Goal: Task Accomplishment & Management: Use online tool/utility

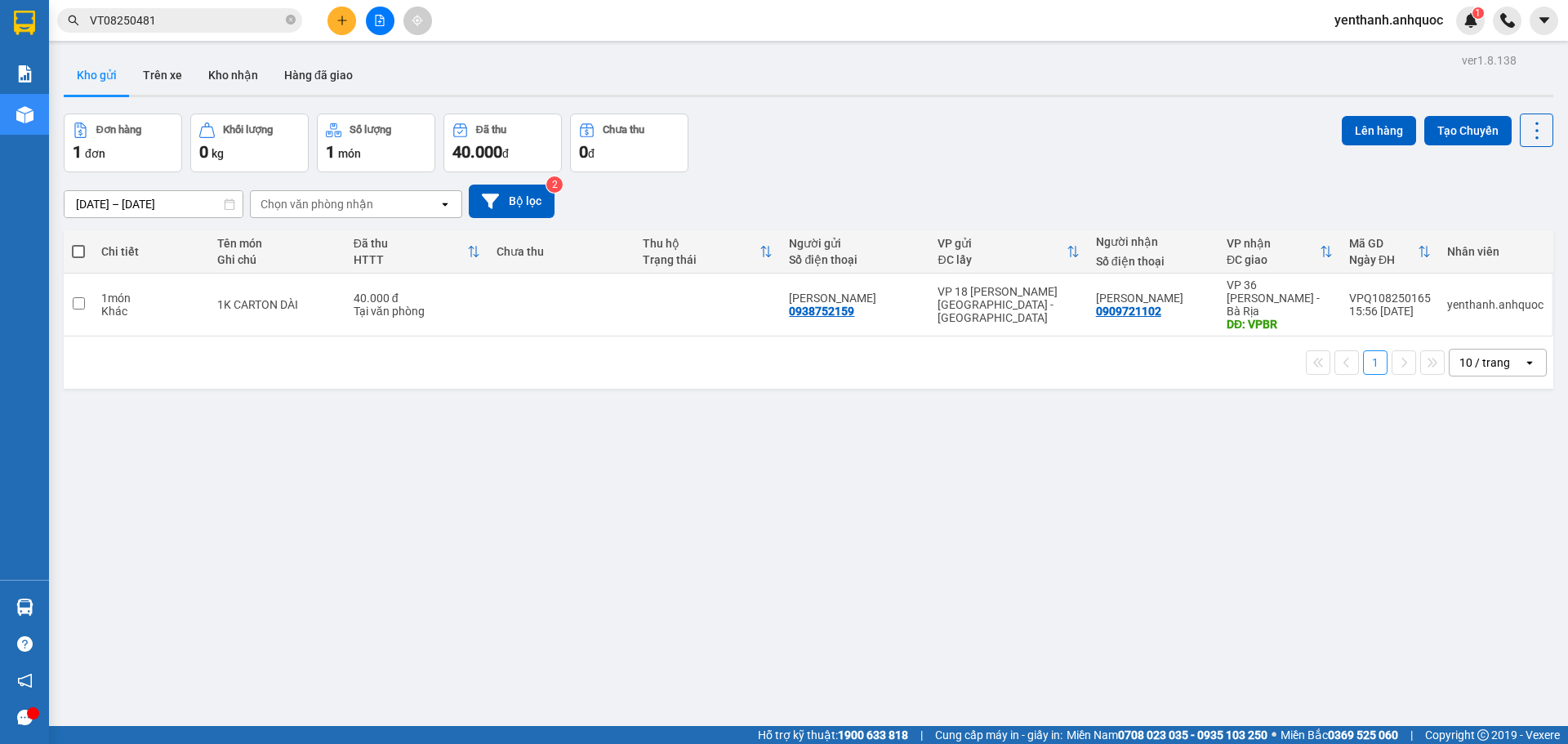
click at [81, 252] on span at bounding box center [78, 251] width 13 height 13
click at [78, 243] on input "checkbox" at bounding box center [78, 243] width 0 height 0
checkbox input "true"
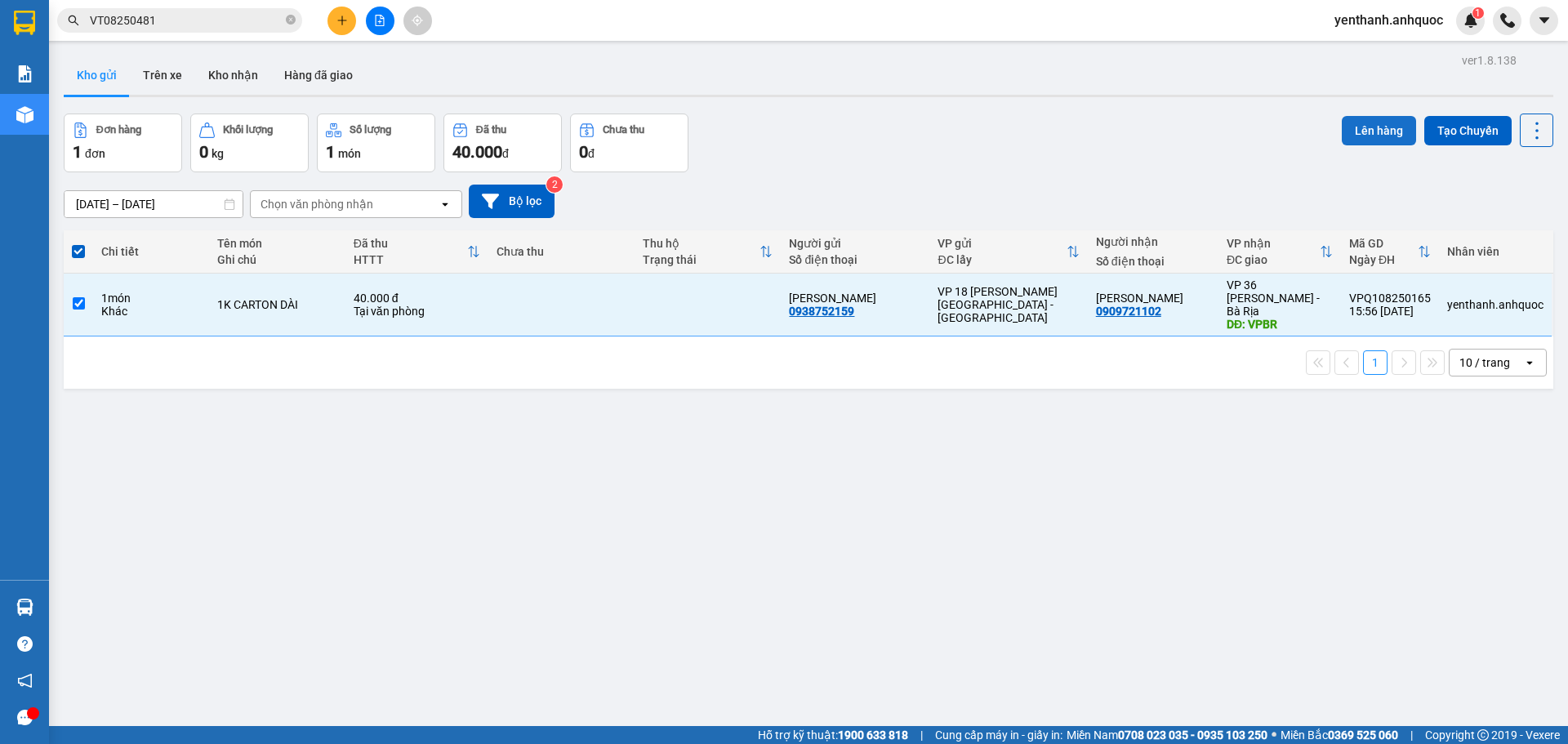
click at [1363, 135] on button "Lên hàng" at bounding box center [1379, 130] width 74 height 29
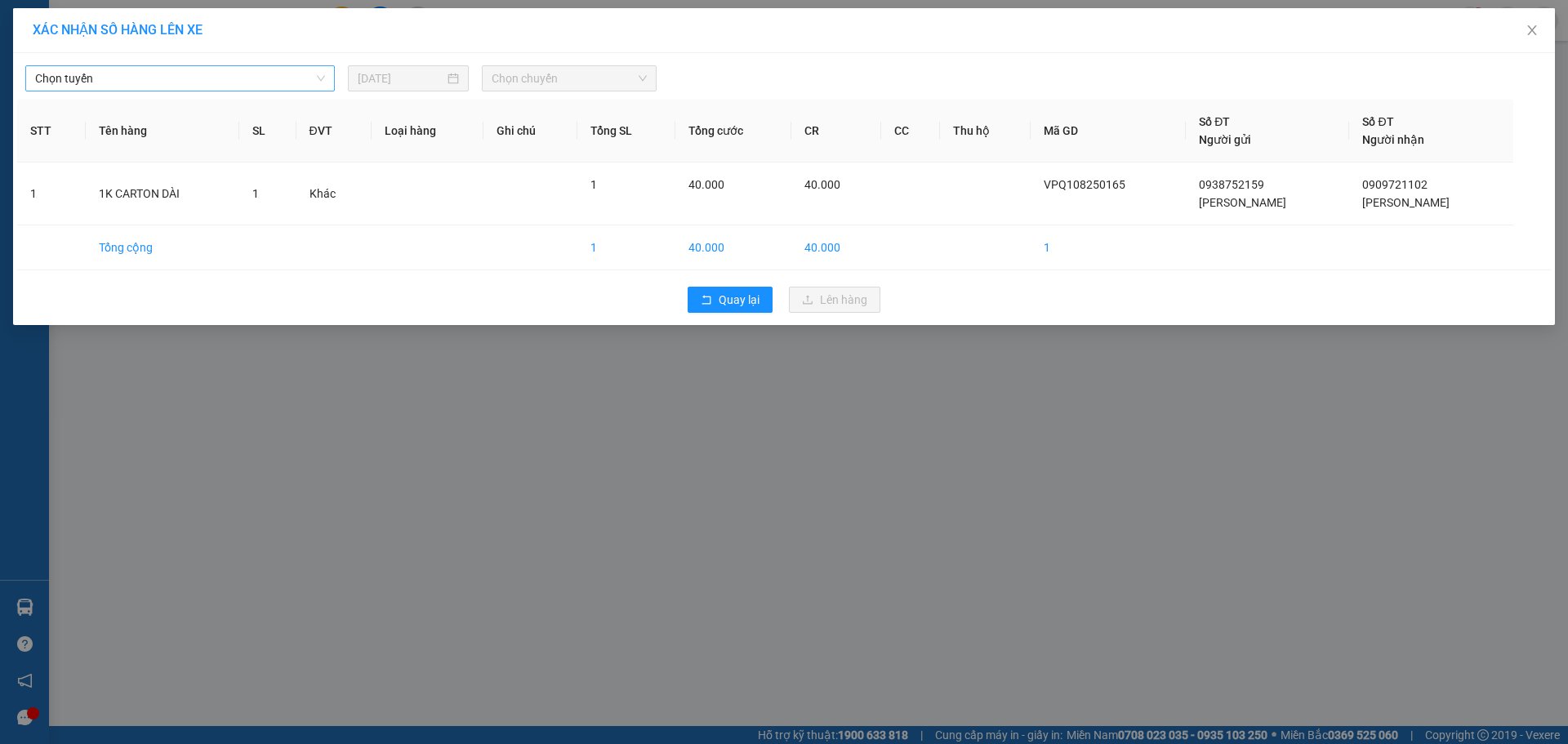
click at [187, 73] on span "Chọn tuyến" at bounding box center [180, 78] width 290 height 24
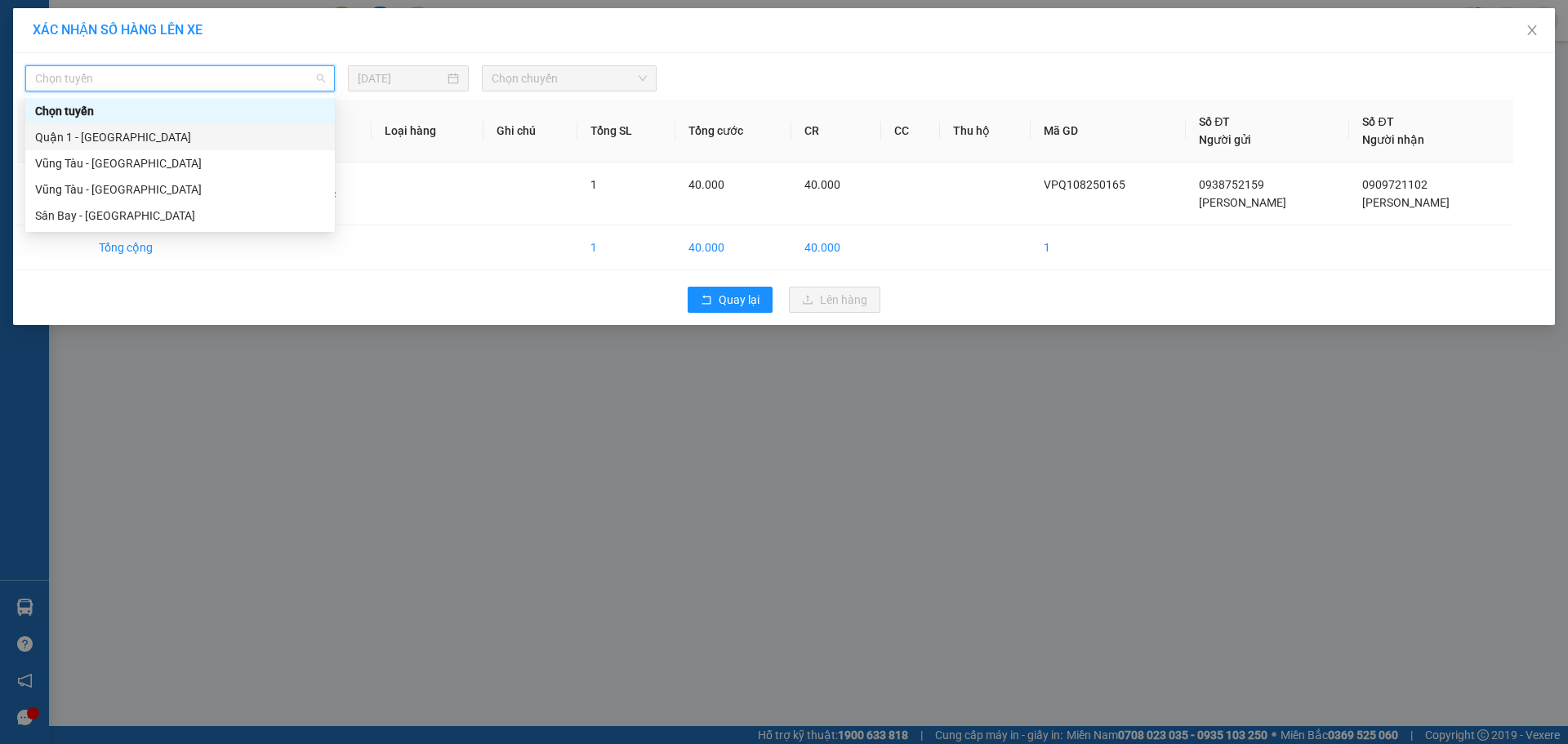
click at [209, 134] on div "Quận 1 - [GEOGRAPHIC_DATA]" at bounding box center [180, 137] width 290 height 18
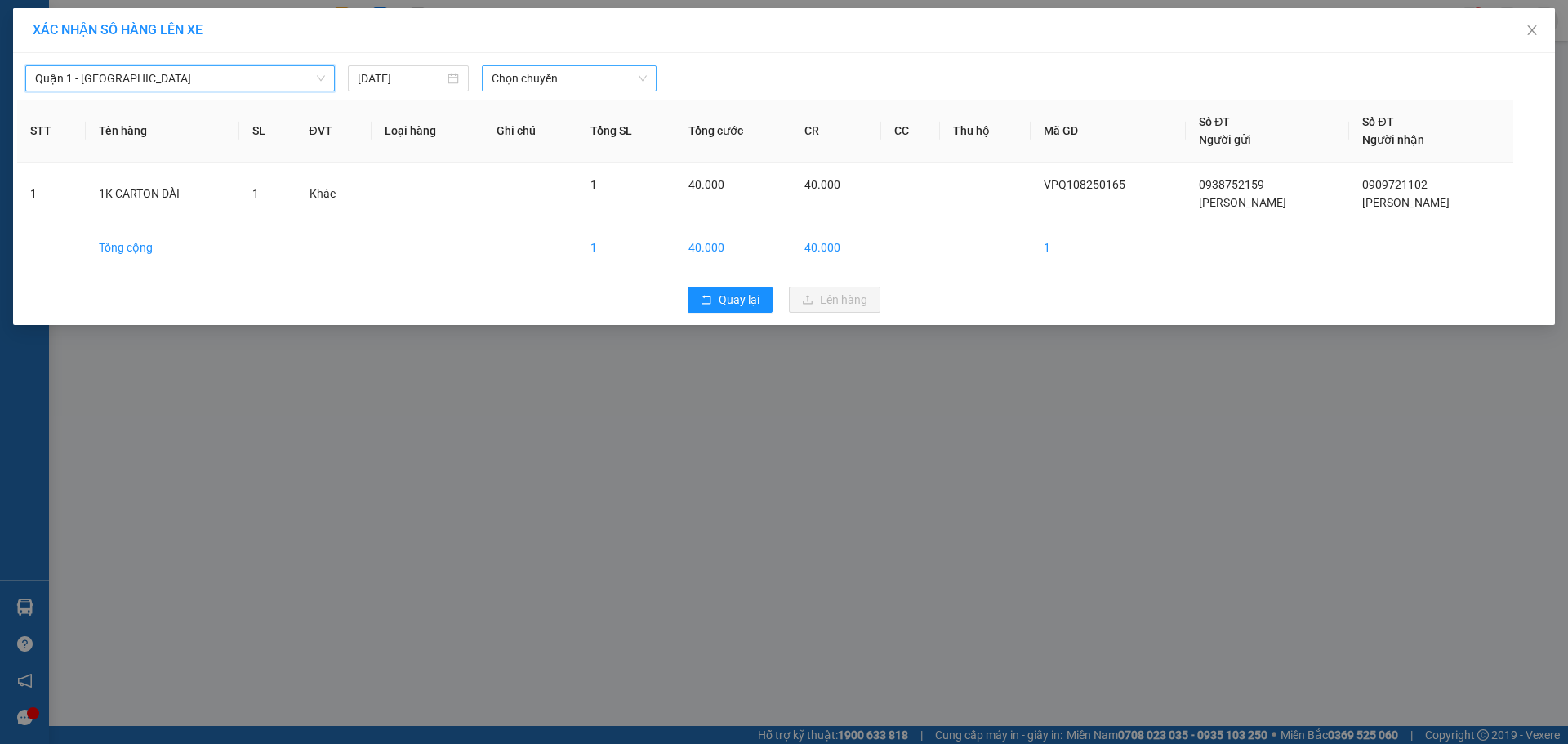
click at [561, 84] on span "Chọn chuyến" at bounding box center [569, 78] width 155 height 24
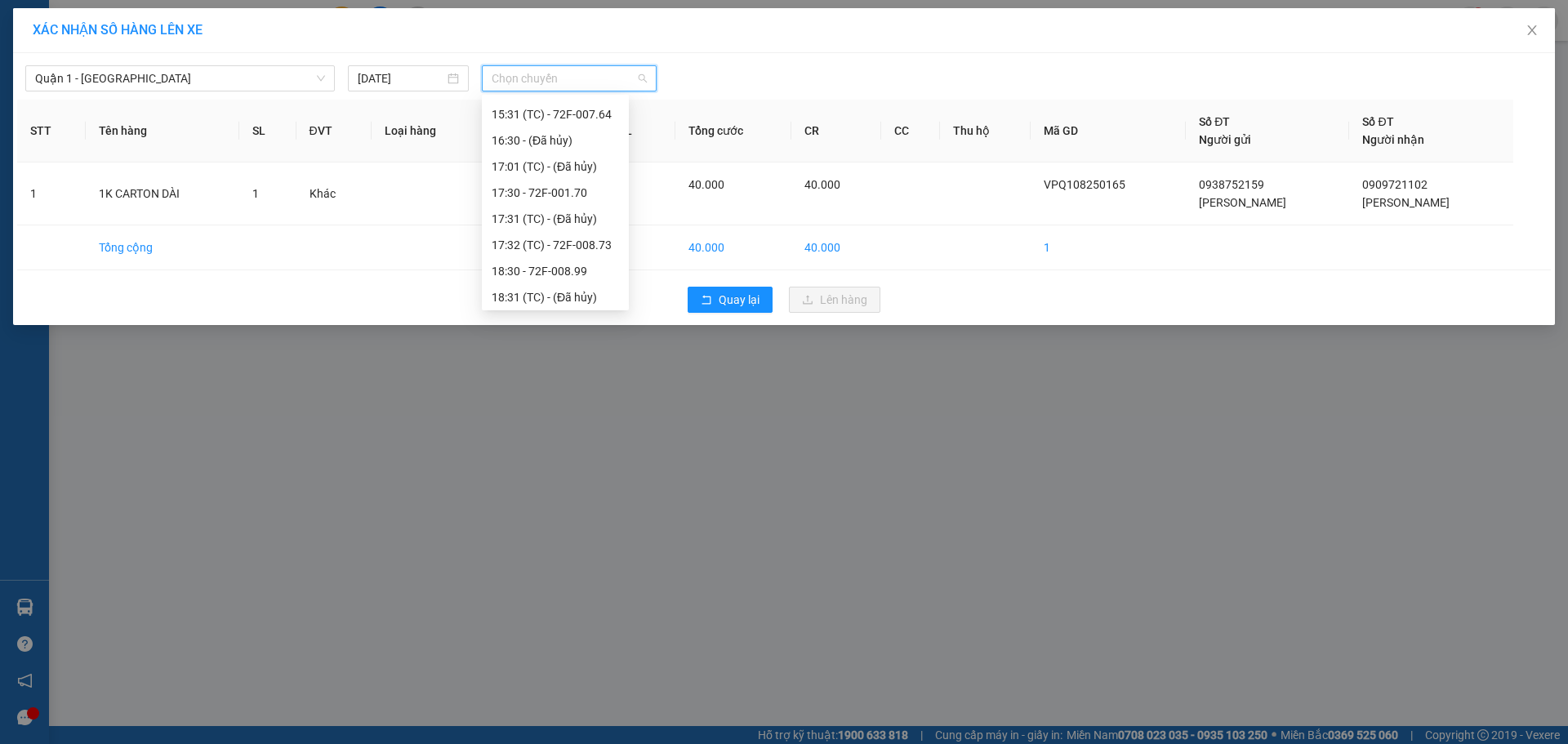
scroll to position [408, 0]
click at [574, 177] on div "17:30 - 72F-001.70" at bounding box center [555, 173] width 128 height 18
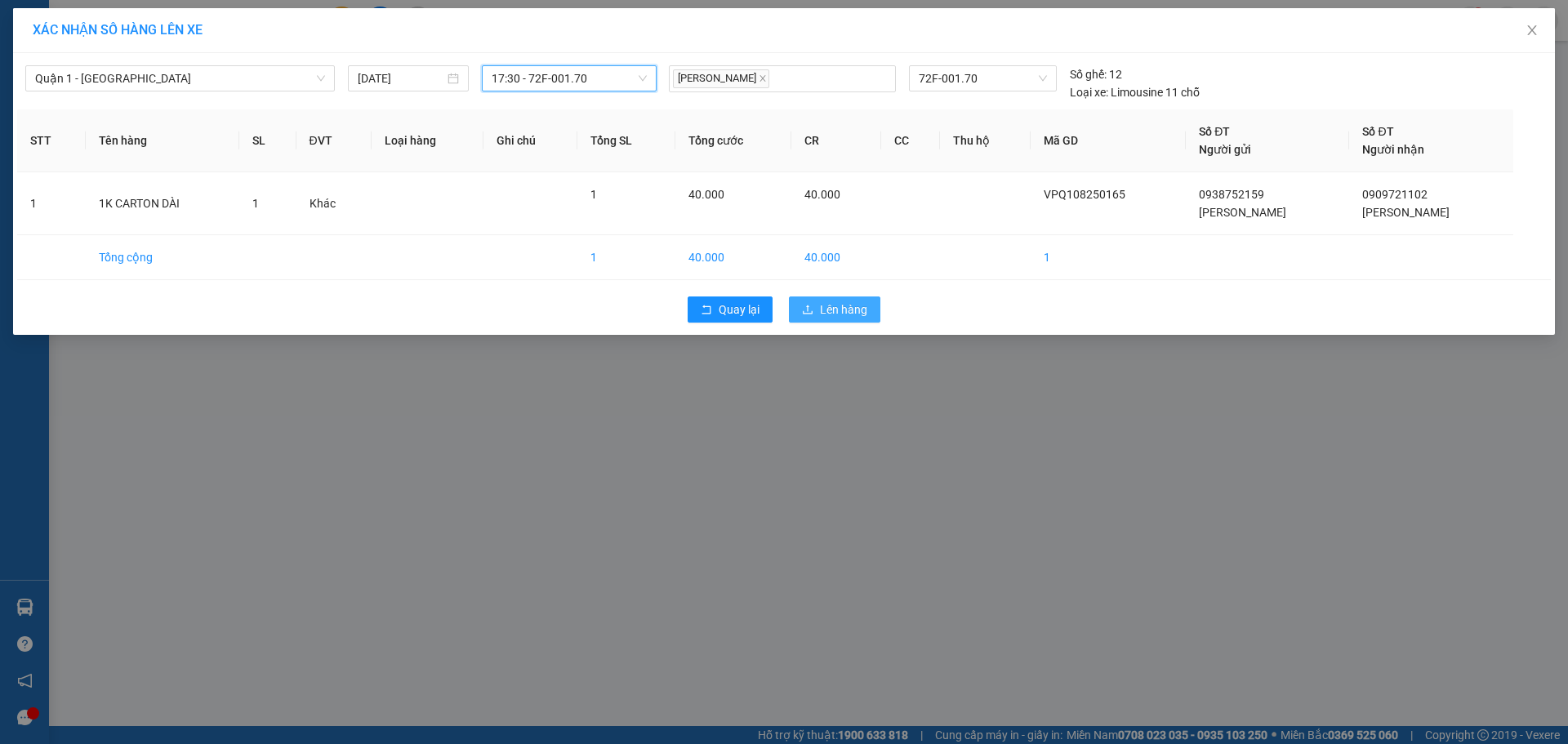
click at [858, 306] on span "Lên hàng" at bounding box center [843, 310] width 48 height 18
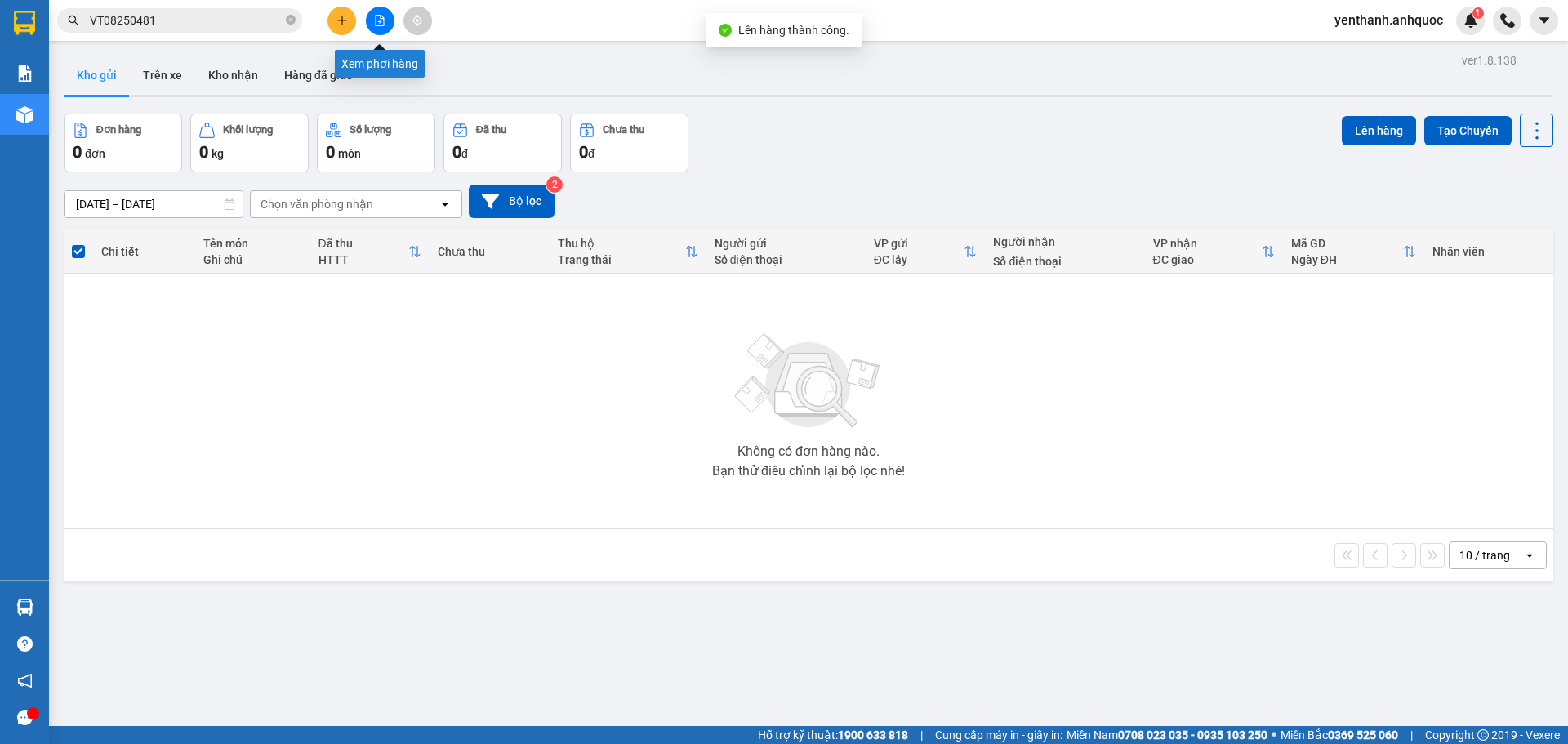
click at [384, 19] on icon "file-add" at bounding box center [380, 20] width 9 height 12
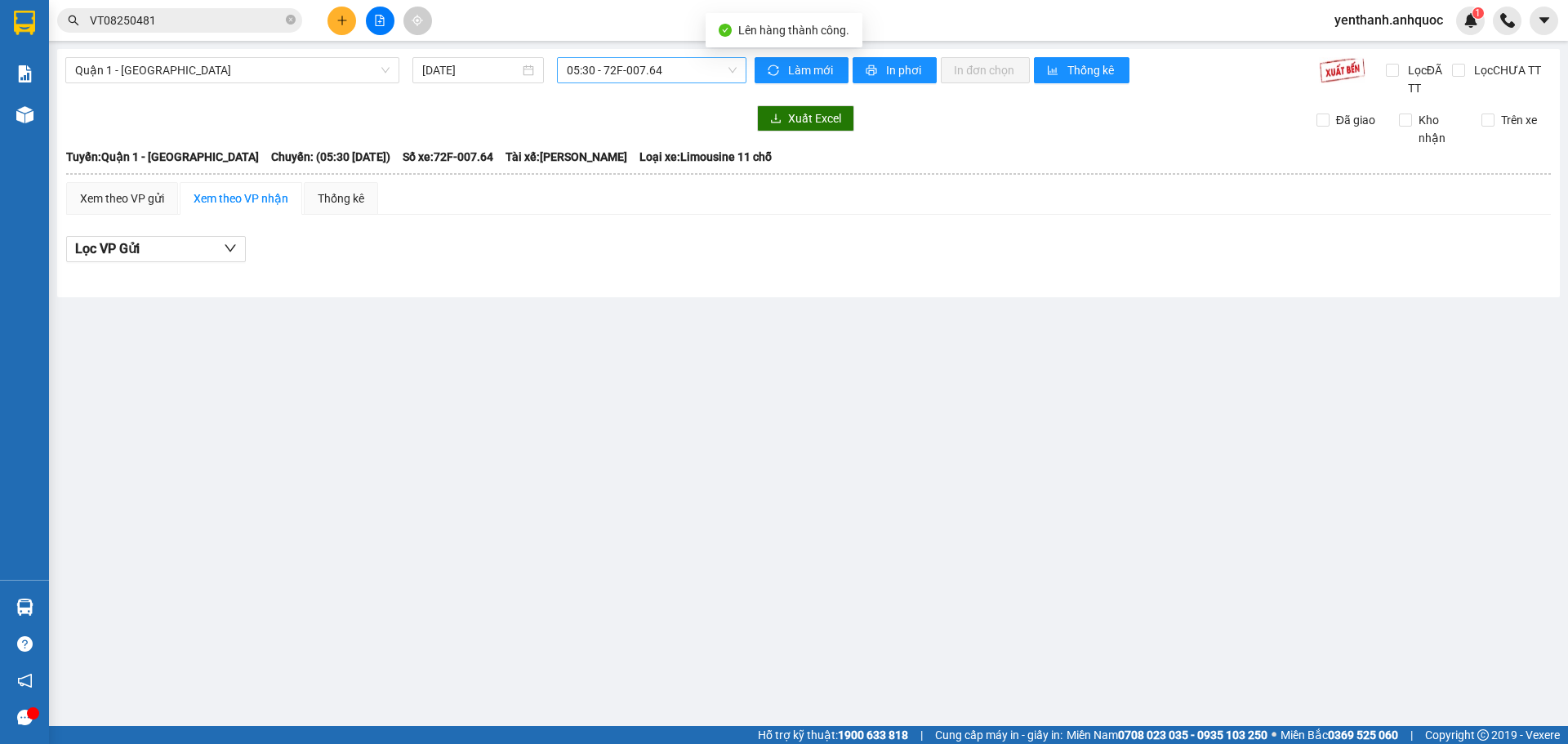
click at [683, 75] on span "05:30 - 72F-007.64" at bounding box center [652, 70] width 169 height 24
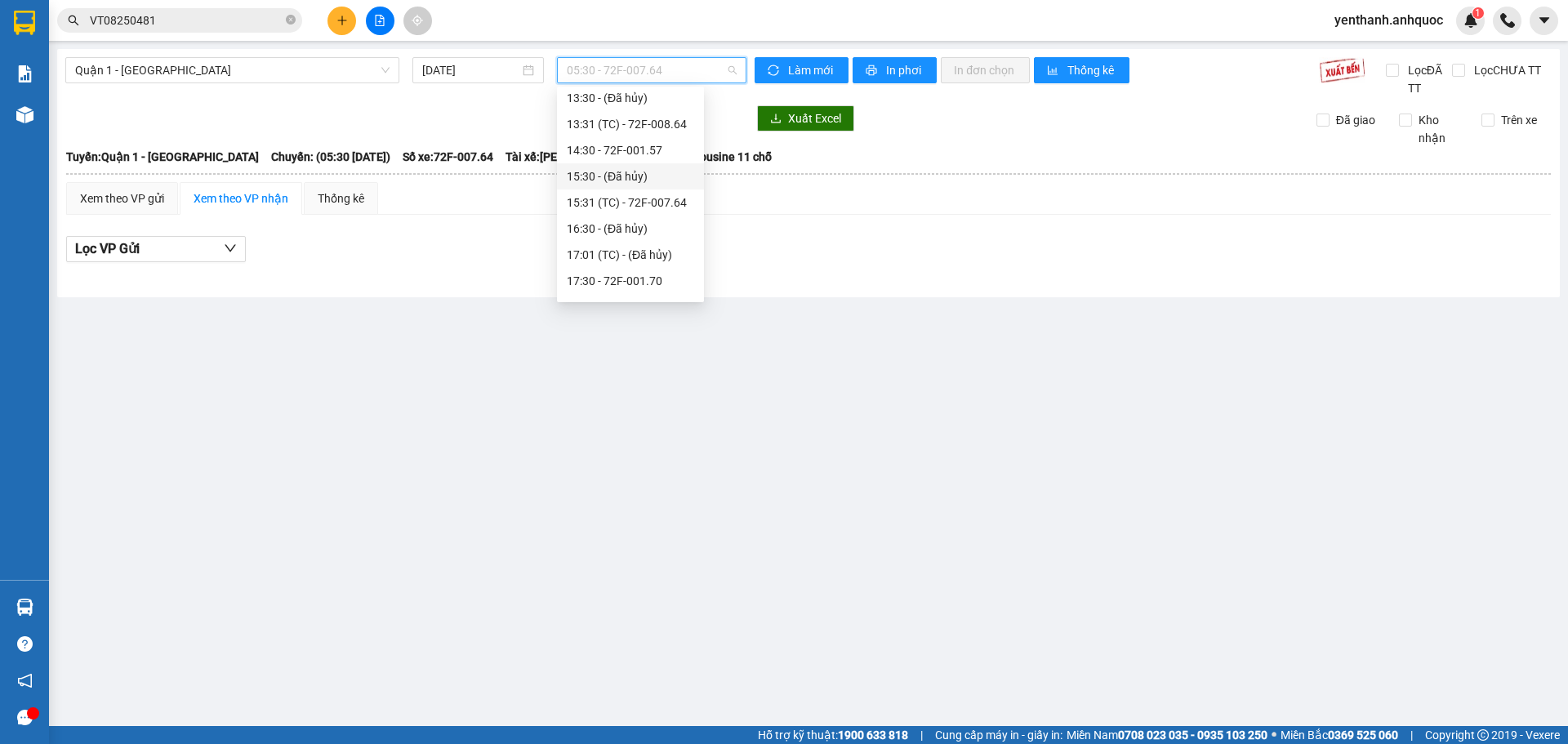
scroll to position [326, 0]
click at [639, 252] on div "17:30 - 72F-001.70" at bounding box center [630, 246] width 128 height 18
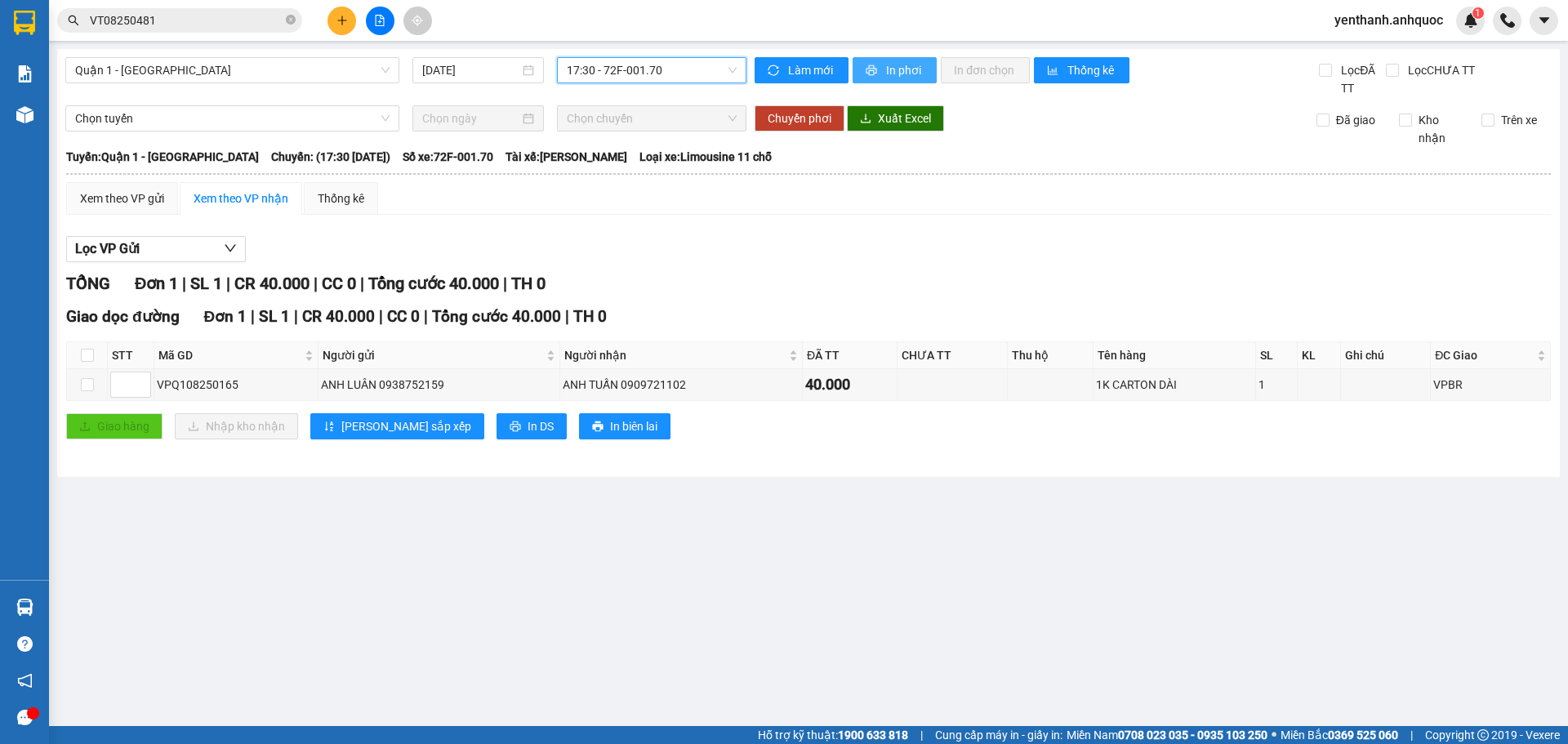
click at [897, 73] on span "In phơi" at bounding box center [905, 70] width 38 height 18
click at [913, 72] on span "In phơi" at bounding box center [905, 70] width 38 height 18
